Goal: Find specific page/section: Find specific page/section

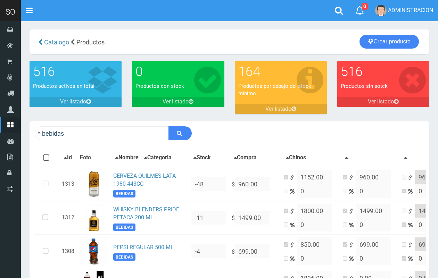
click at [82, 133] on input "bebidas" at bounding box center [102, 133] width 134 height 14
type input "paso de"
click at [168, 126] on button "submit" at bounding box center [179, 133] width 23 height 14
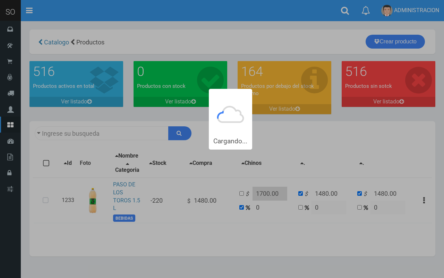
type input "paso de"
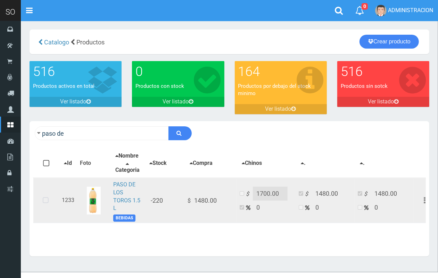
click at [89, 206] on img at bounding box center [94, 201] width 14 height 28
